Goal: Task Accomplishment & Management: Complete application form

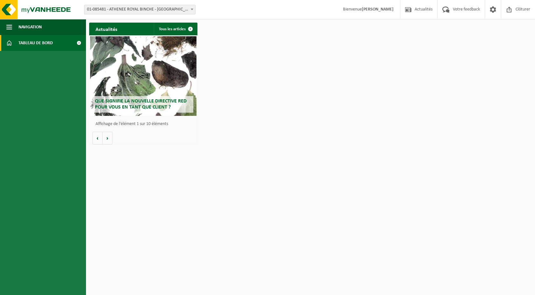
click at [49, 41] on span "Tableau de bord" at bounding box center [35, 43] width 34 height 16
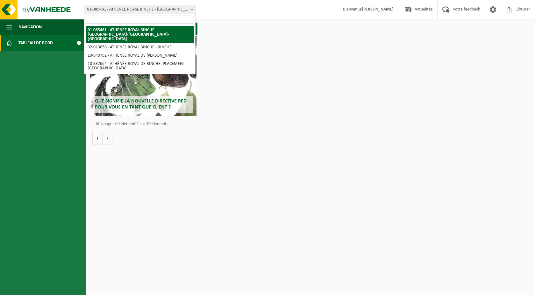
click at [108, 5] on span "01-085481 - ATHENEE ROYAL BINCHE - [GEOGRAPHIC_DATA]-[GEOGRAPHIC_DATA]-[GEOGRAP…" at bounding box center [139, 9] width 111 height 9
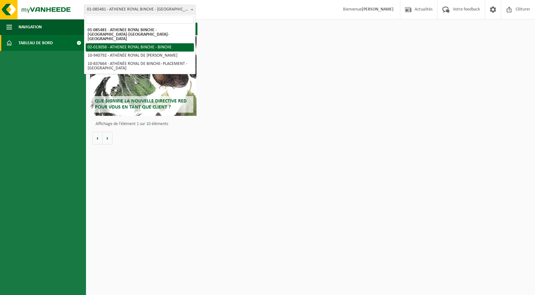
select select "89081"
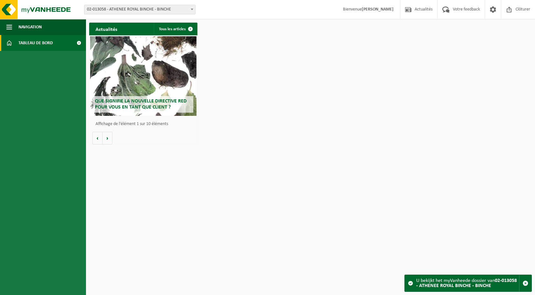
click at [51, 42] on span "Tableau de bord" at bounding box center [35, 43] width 34 height 16
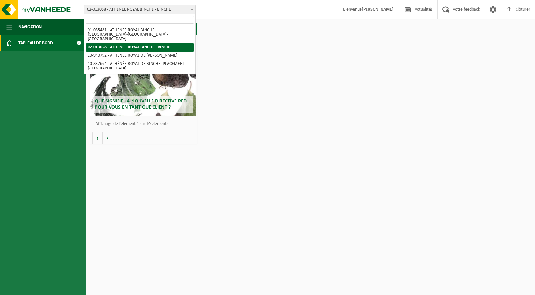
click at [131, 10] on span "02-013058 - ATHENEE ROYAL BINCHE - BINCHE" at bounding box center [139, 9] width 111 height 9
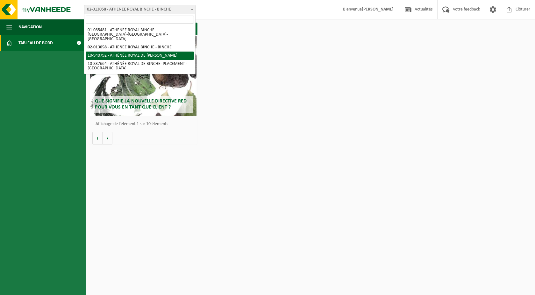
select select "139030"
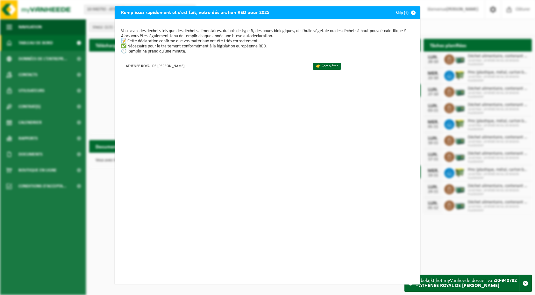
click at [427, 21] on div "Remplissez rapidement et c’est fait, votre déclaration RED pour 2025 Skip (1) V…" at bounding box center [267, 147] width 535 height 295
click at [326, 68] on link "👉 Compléter" at bounding box center [327, 66] width 28 height 7
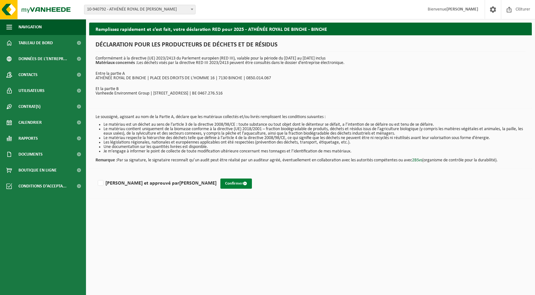
click at [220, 182] on button "Confirmer" at bounding box center [236, 184] width 32 height 10
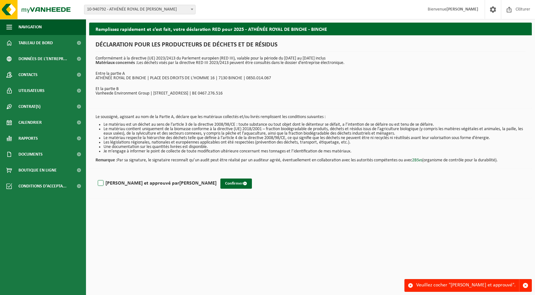
click at [100, 182] on label "Lu et approuvé par BAUDOUIN ALVES" at bounding box center [156, 184] width 120 height 10
click at [216, 175] on input "Lu et approuvé par BAUDOUIN ALVES" at bounding box center [216, 175] width 0 height 0
checkbox input "true"
click at [220, 182] on button "Confirmer" at bounding box center [236, 184] width 32 height 10
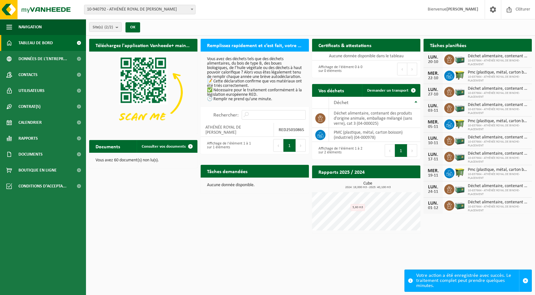
click at [479, 57] on span "Déchet alimentaire, contenant des produits d'origine animale, emballage mélangé…" at bounding box center [498, 56] width 61 height 5
click at [458, 61] on img at bounding box center [459, 58] width 11 height 11
click at [483, 58] on span "Déchet alimentaire, contenant des produits d'origine animale, emballage mélangé…" at bounding box center [498, 56] width 61 height 5
click at [93, 10] on span "10-940792 - ATHÉNÉE ROYAL DE [PERSON_NAME]" at bounding box center [139, 9] width 111 height 9
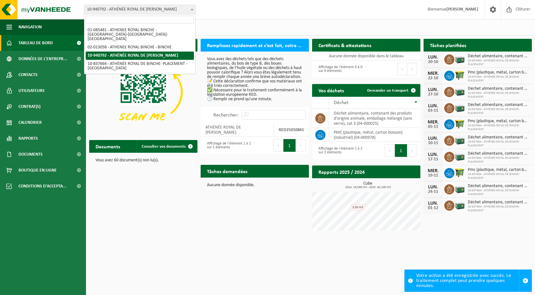
click at [93, 10] on span "10-940792 - ATHÉNÉE ROYAL DE [PERSON_NAME]" at bounding box center [139, 9] width 111 height 9
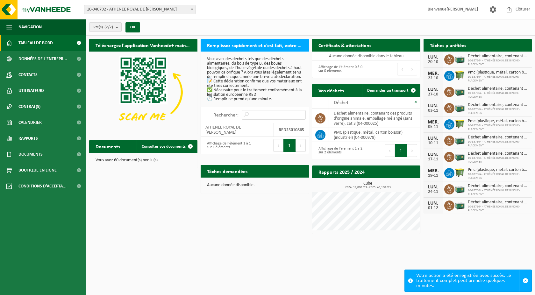
click at [486, 191] on span "10-837664 - ATHÉNÉE ROYAL DE BINCHE- PLACEMENT" at bounding box center [498, 193] width 61 height 8
click at [459, 172] on img at bounding box center [459, 172] width 11 height 11
click at [321, 118] on icon at bounding box center [320, 118] width 6 height 6
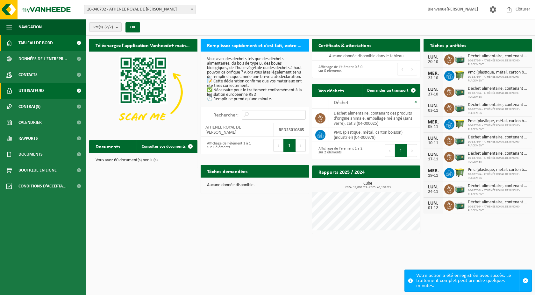
click at [47, 93] on link "Utilisateurs" at bounding box center [43, 91] width 86 height 16
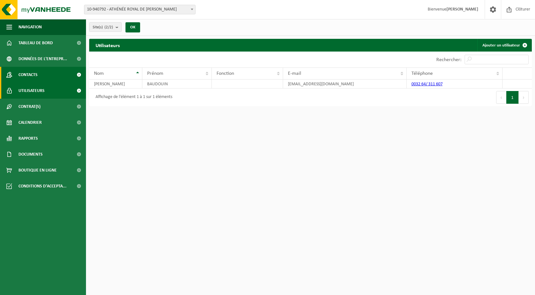
click at [35, 71] on span "Contacts" at bounding box center [27, 75] width 19 height 16
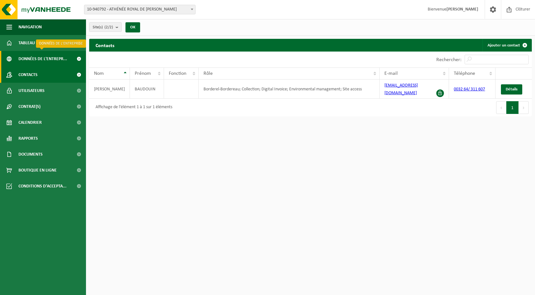
click at [31, 60] on span "Données de l'entrepr..." at bounding box center [42, 59] width 49 height 16
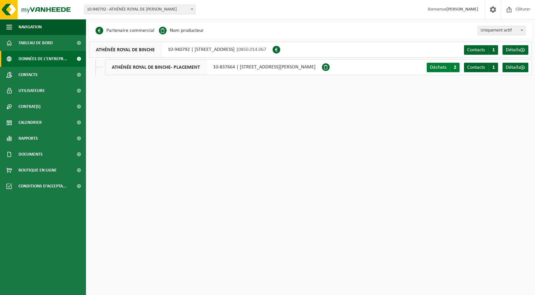
click at [440, 66] on span "Déchets" at bounding box center [438, 67] width 17 height 5
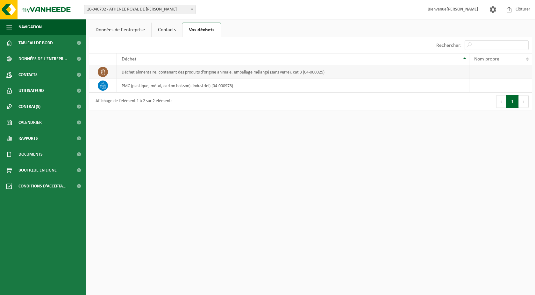
click at [106, 72] on icon at bounding box center [103, 72] width 6 height 6
click at [179, 74] on td "déchet alimentaire, contenant des produits d'origine animale, emballage mélangé…" at bounding box center [293, 72] width 352 height 14
click at [53, 174] on span "Boutique en ligne" at bounding box center [37, 170] width 38 height 16
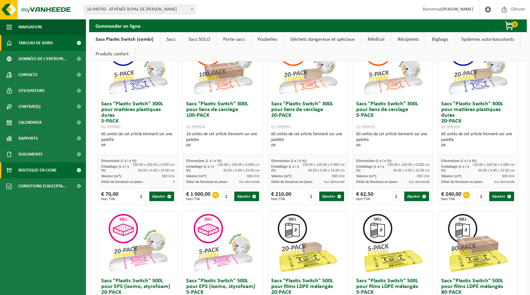
scroll to position [32, 0]
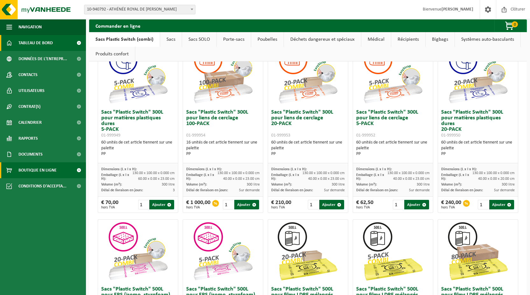
click at [36, 40] on span "Tableau de bord" at bounding box center [35, 43] width 34 height 16
